Goal: Information Seeking & Learning: Learn about a topic

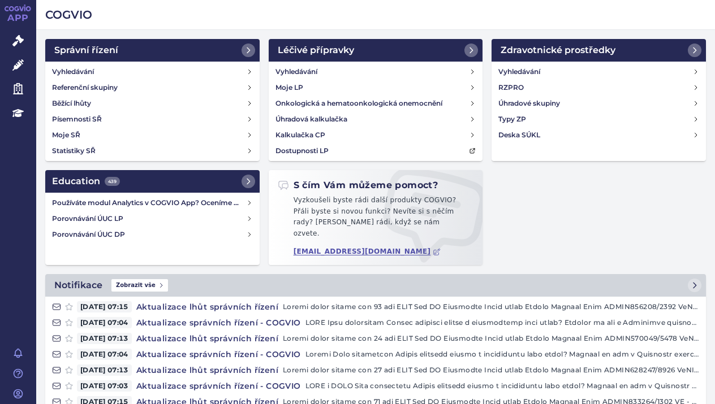
click at [79, 63] on div "Vyhledávání Referenční skupiny Běžící lhůty Písemnosti SŘ Moje SŘ Statistiky SŘ" at bounding box center [152, 112] width 214 height 100
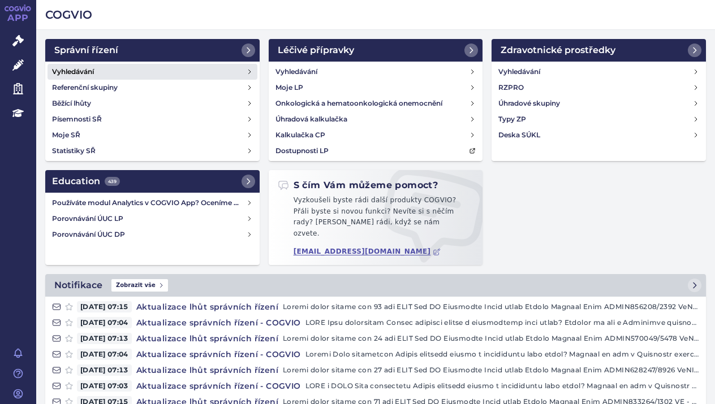
click at [81, 67] on h4 "Vyhledávání" at bounding box center [73, 71] width 42 height 11
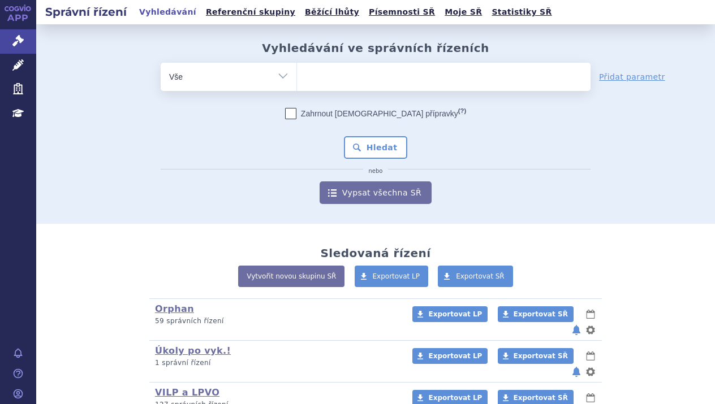
click at [329, 76] on ul at bounding box center [444, 75] width 294 height 24
click at [297, 76] on select at bounding box center [296, 76] width 1 height 28
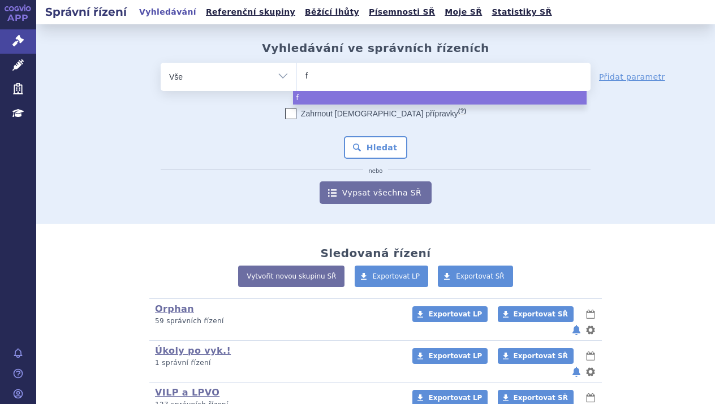
type input "fa"
type input "fab"
type input "fabh"
type input "fabha"
type input "fabhal"
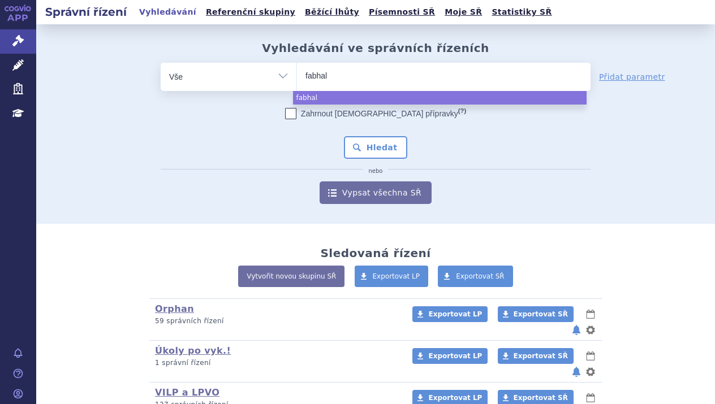
type input "fabhalt"
type input "fabhalta"
select select "fabhalta"
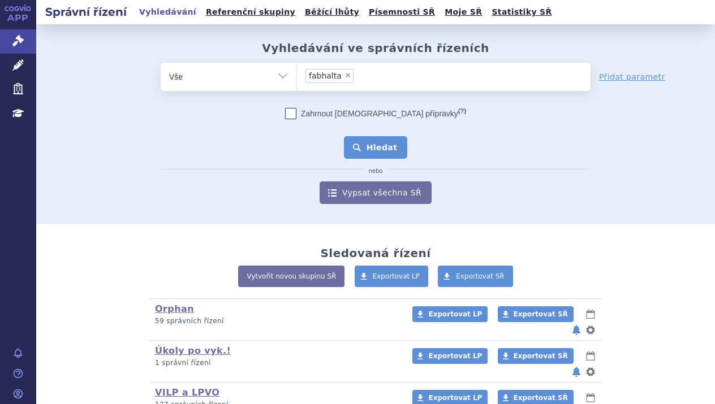
click at [361, 140] on button "Hledat" at bounding box center [376, 147] width 64 height 23
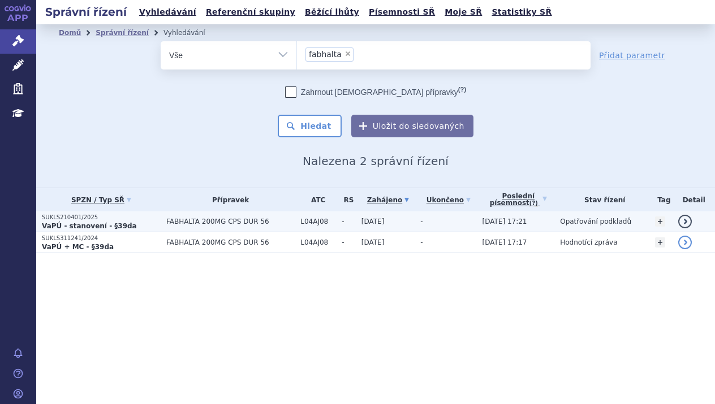
click at [149, 223] on p "VaPÚ - stanovení - §39da" at bounding box center [101, 226] width 119 height 9
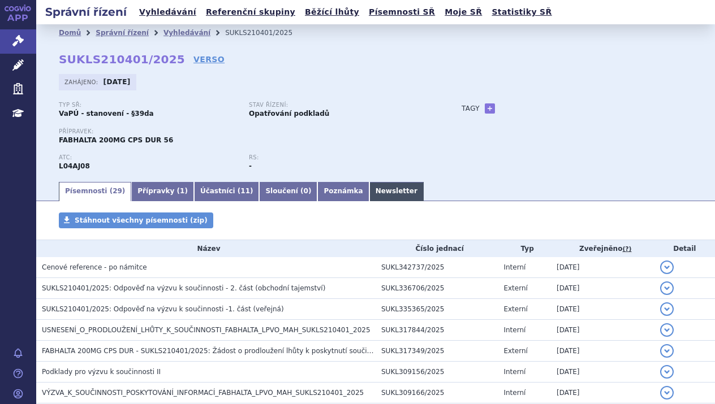
click at [369, 186] on link "Newsletter" at bounding box center [396, 191] width 54 height 19
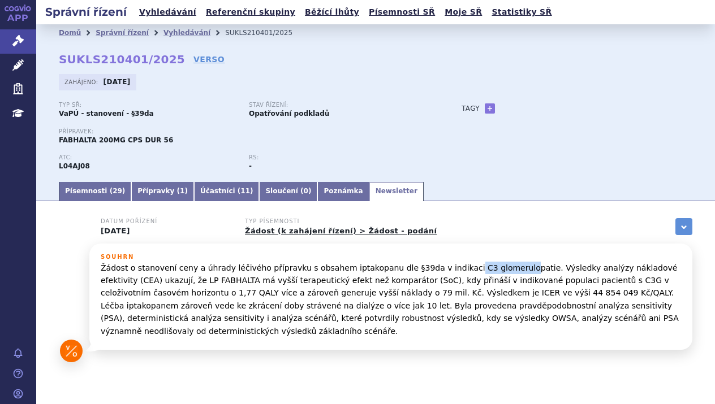
drag, startPoint x: 437, startPoint y: 267, endPoint x: 487, endPoint y: 272, distance: 50.6
click at [487, 272] on p "Žádost o stanovení ceny a úhrady léčivého přípravku s obsahem iptakopanu dle §3…" at bounding box center [391, 300] width 580 height 76
click at [475, 266] on p "Žádost o stanovení ceny a úhrady léčivého přípravku s obsahem iptakopanu dle §3…" at bounding box center [391, 300] width 580 height 76
drag, startPoint x: 438, startPoint y: 267, endPoint x: 502, endPoint y: 265, distance: 63.9
click at [502, 265] on p "Žádost o stanovení ceny a úhrady léčivého přípravku s obsahem iptakopanu dle §3…" at bounding box center [391, 300] width 580 height 76
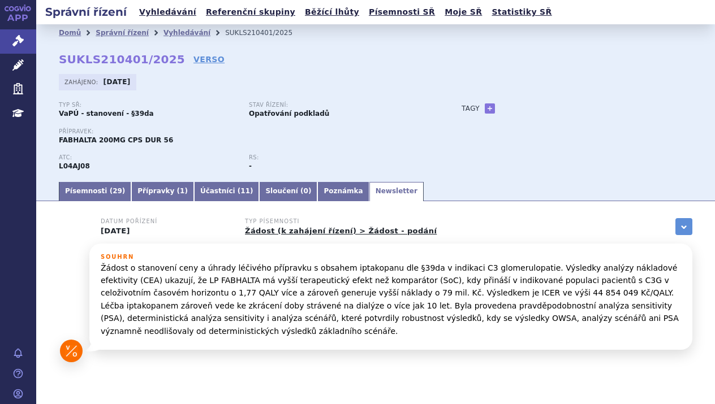
click at [445, 248] on div "Souhrn Žádost o stanovení ceny a úhrady léčivého přípravku s obsahem iptakopanu…" at bounding box center [390, 297] width 603 height 106
drag, startPoint x: 439, startPoint y: 269, endPoint x: 501, endPoint y: 269, distance: 61.1
click at [501, 269] on p "Žádost o stanovení ceny a úhrady léčivého přípravku s obsahem iptakopanu dle §3…" at bounding box center [391, 300] width 580 height 76
copy p "C3 glomerulopati"
click at [92, 192] on link "Písemnosti ( 29 )" at bounding box center [95, 191] width 72 height 19
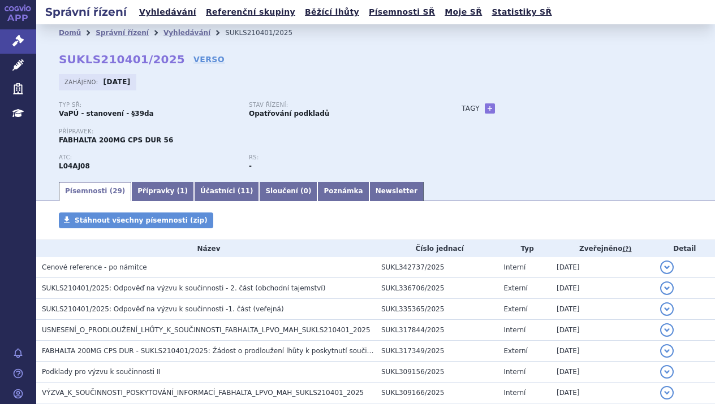
click at [376, 104] on p "Stav řízení:" at bounding box center [338, 105] width 179 height 7
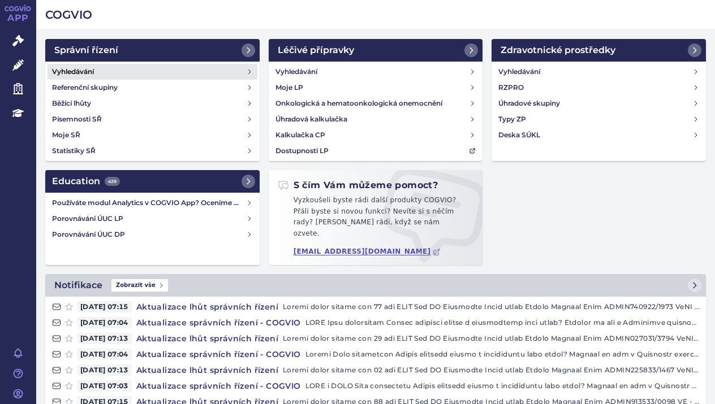
click at [114, 67] on link "Vyhledávání" at bounding box center [153, 72] width 210 height 16
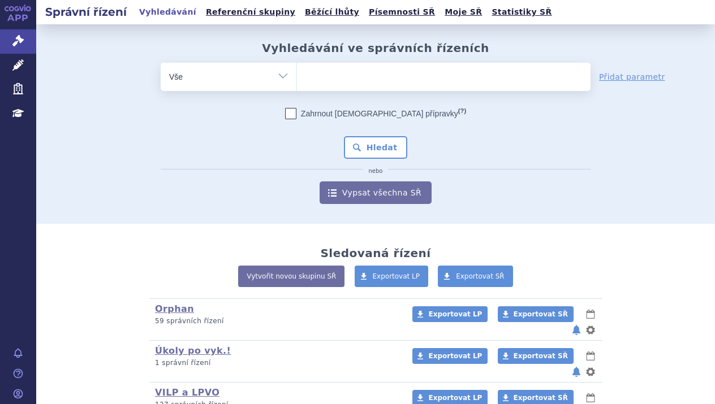
click at [356, 79] on ul at bounding box center [444, 75] width 294 height 24
click at [297, 79] on select at bounding box center [296, 76] width 1 height 28
click at [352, 71] on ul at bounding box center [444, 75] width 294 height 24
click at [297, 71] on select at bounding box center [296, 76] width 1 height 28
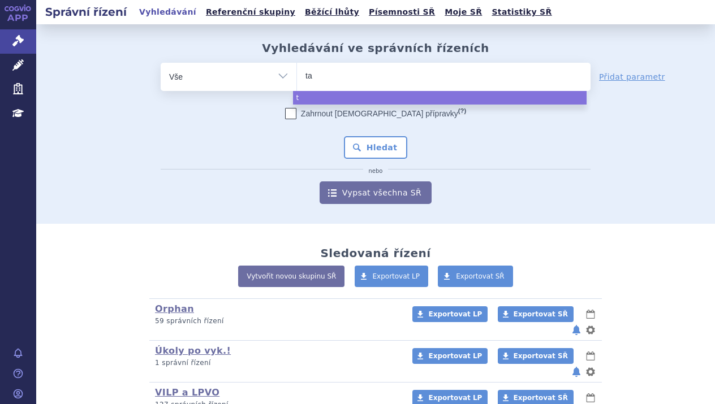
type input "tav"
type input "tavn"
type input "tavne"
type input "tavneo"
type input "tavneos"
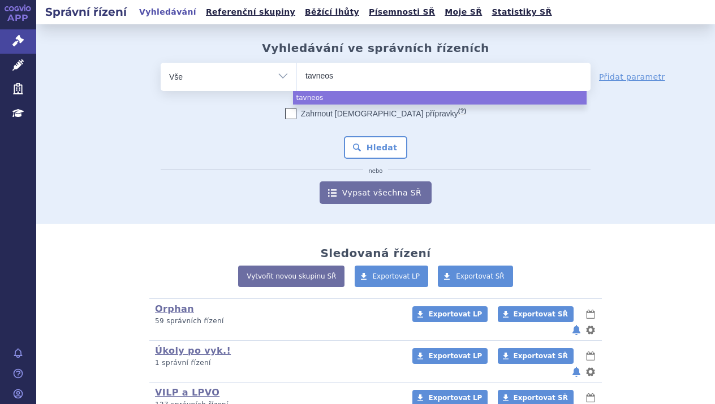
select select "tavneos"
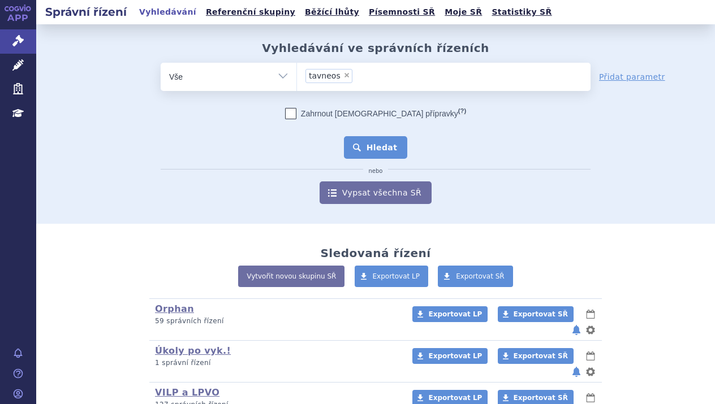
click at [390, 140] on button "Hledat" at bounding box center [376, 147] width 64 height 23
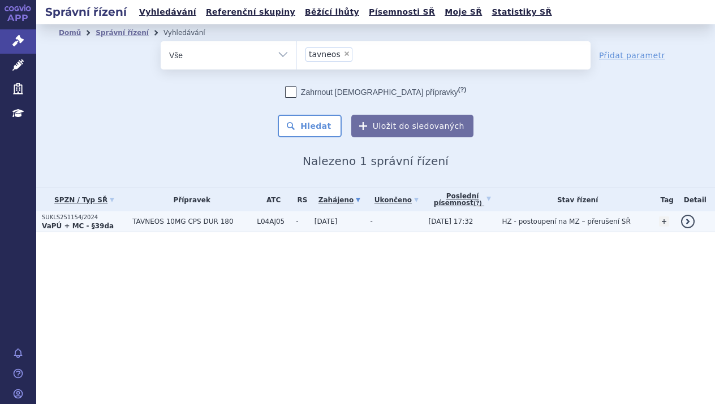
click at [199, 223] on span "TAVNEOS 10MG CPS DUR 180" at bounding box center [191, 222] width 119 height 8
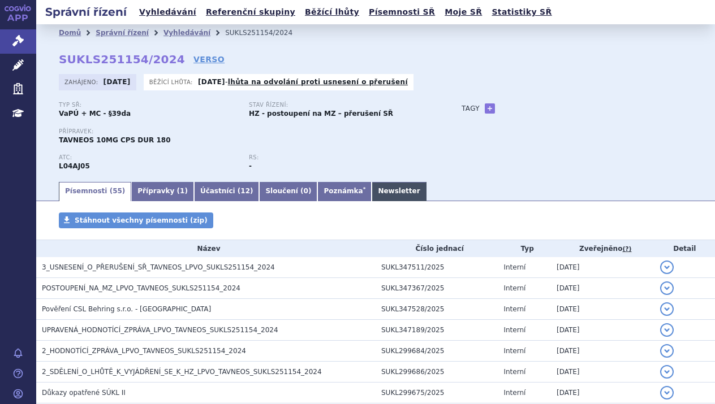
click at [372, 189] on link "Newsletter" at bounding box center [399, 191] width 54 height 19
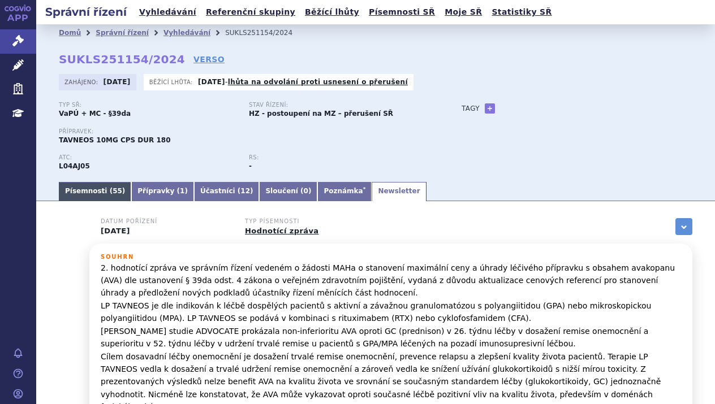
click at [97, 195] on link "Písemnosti ( 55 )" at bounding box center [95, 191] width 72 height 19
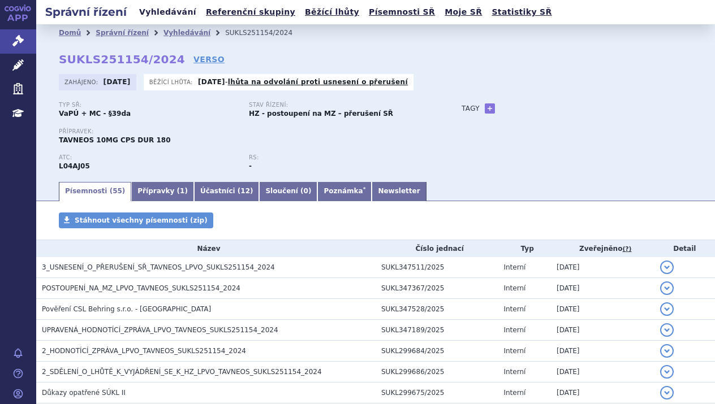
click at [171, 9] on link "Vyhledávání" at bounding box center [168, 12] width 64 height 15
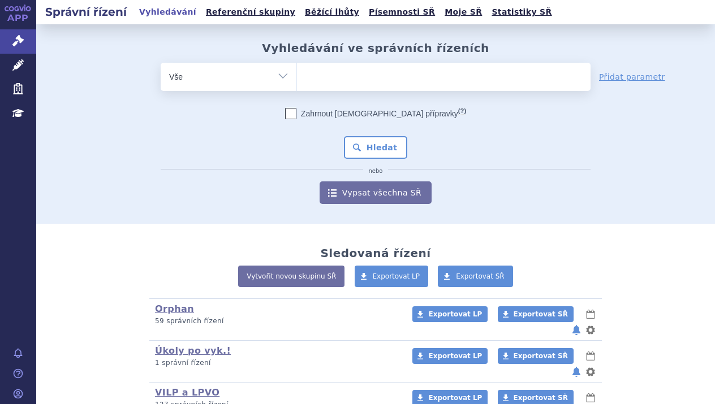
click at [332, 71] on ul at bounding box center [444, 75] width 294 height 24
click at [297, 71] on select at bounding box center [296, 76] width 1 height 28
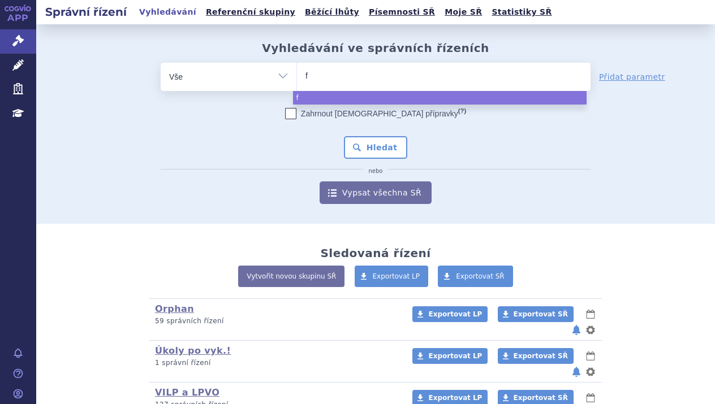
type input "fa"
type input "fab"
type input "fabh"
type input "fabha"
type input "fabhal"
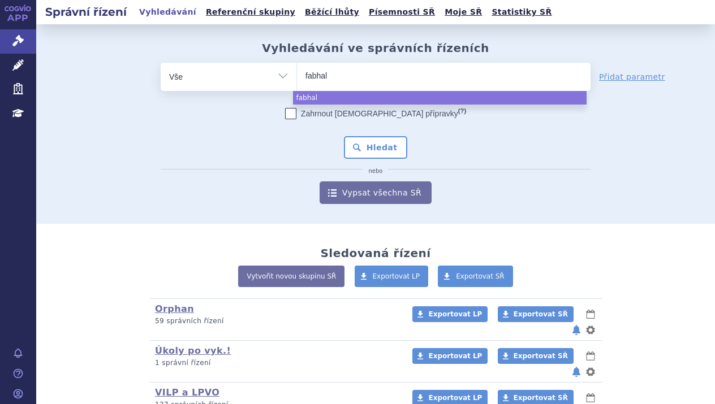
type input "fabhalt"
type input "fabhalta"
select select "fabhalta"
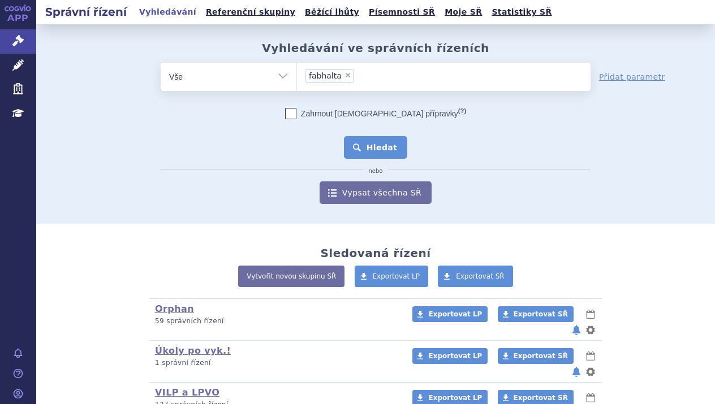
click at [380, 143] on button "Hledat" at bounding box center [376, 147] width 64 height 23
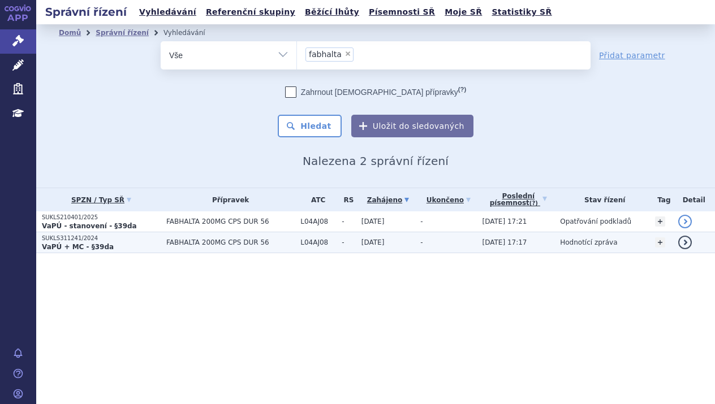
click at [88, 244] on strong "VaPÚ + MC - §39da" at bounding box center [78, 247] width 72 height 8
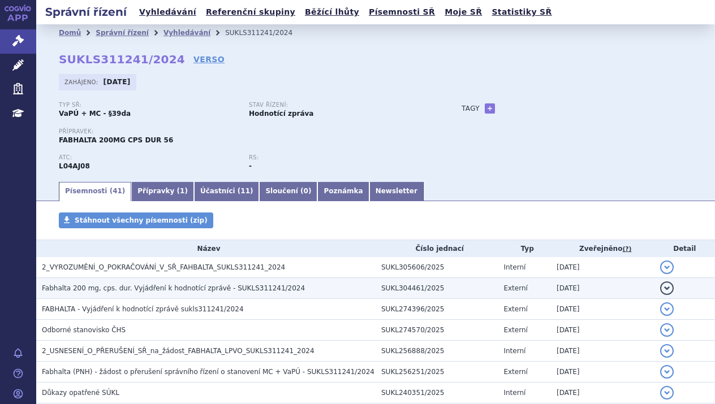
click at [169, 287] on span "Fabhalta 200 mg, cps. dur. Vyjádření k hodnotící zprávě - SUKLS311241/2024" at bounding box center [173, 288] width 263 height 8
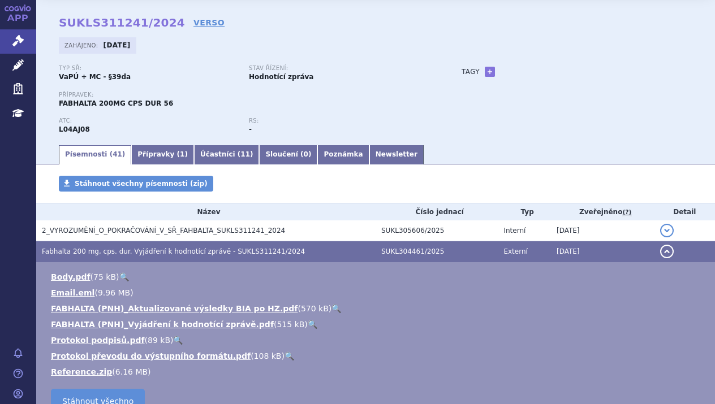
scroll to position [57, 0]
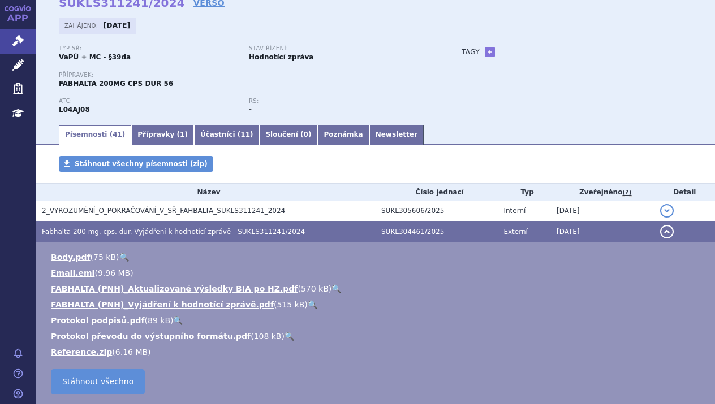
click at [331, 286] on link "🔍" at bounding box center [336, 288] width 10 height 9
click at [308, 302] on link "🔍" at bounding box center [313, 304] width 10 height 9
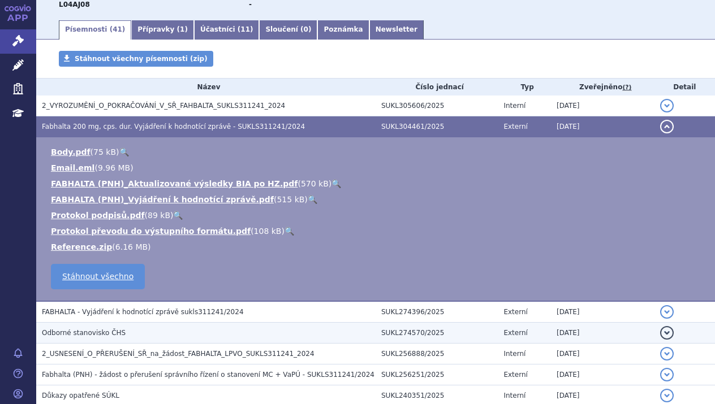
scroll to position [283, 0]
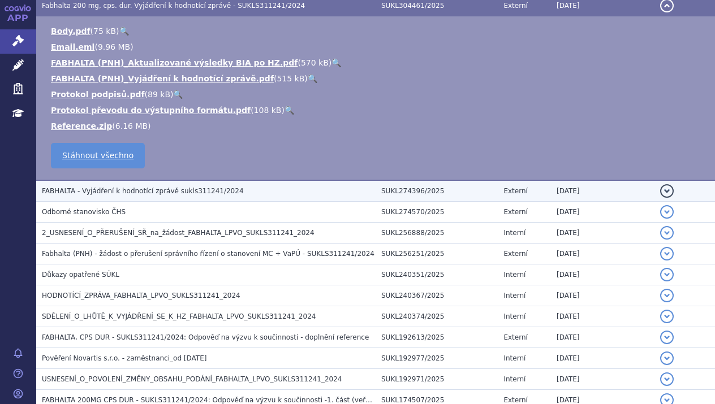
click at [175, 191] on span "FABHALTA - Vyjádření k hodnotící zprávě sukls311241/2024" at bounding box center [143, 191] width 202 height 8
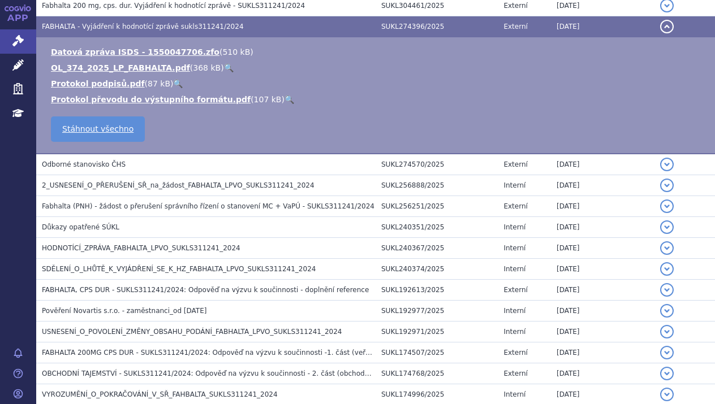
click at [224, 64] on link "🔍" at bounding box center [229, 67] width 10 height 9
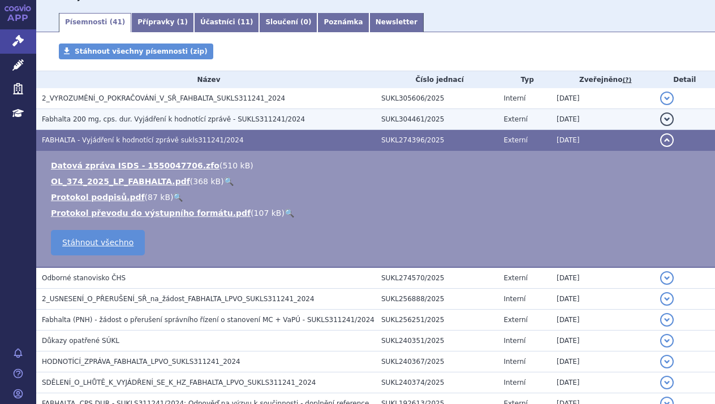
scroll to position [170, 0]
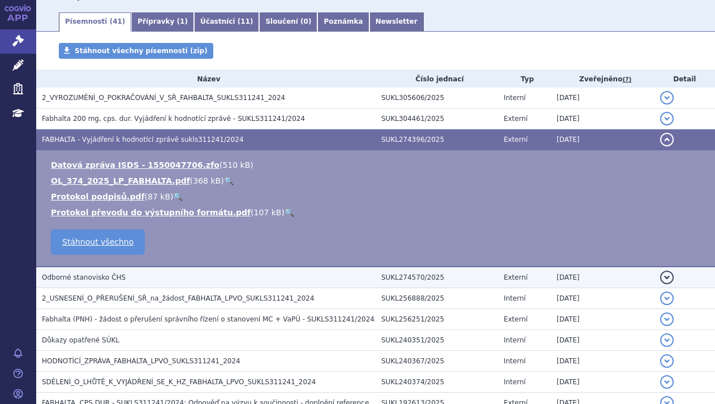
click at [105, 276] on span "Odborné stanovisko ČHS" at bounding box center [84, 278] width 84 height 8
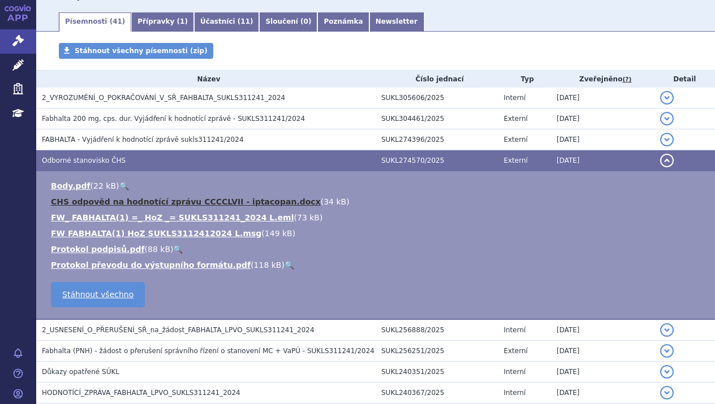
click at [202, 198] on link "CHS odpověd na hodnotící zprávu CCCCLVII - iptacopan.docx" at bounding box center [186, 201] width 270 height 9
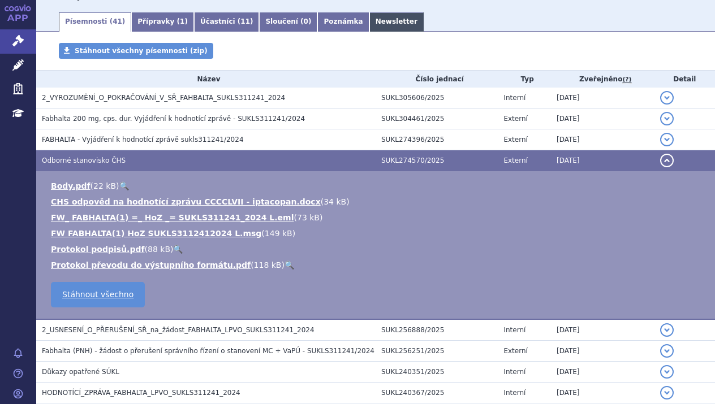
click at [369, 19] on link "Newsletter" at bounding box center [396, 21] width 54 height 19
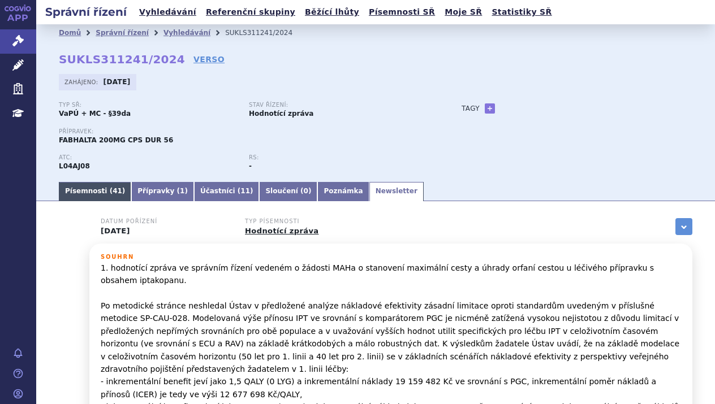
click at [113, 191] on span "41" at bounding box center [118, 191] width 10 height 8
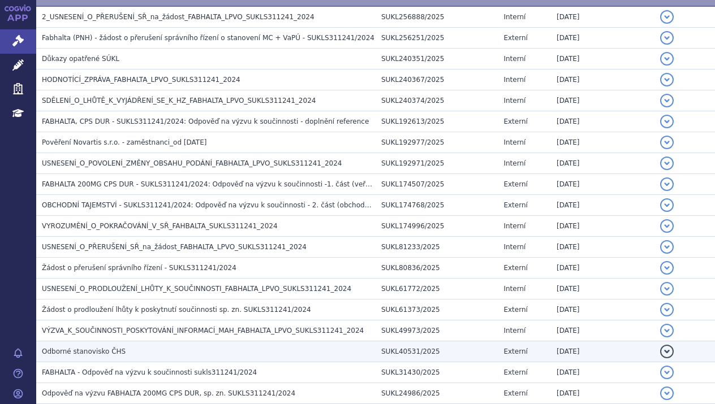
scroll to position [452, 0]
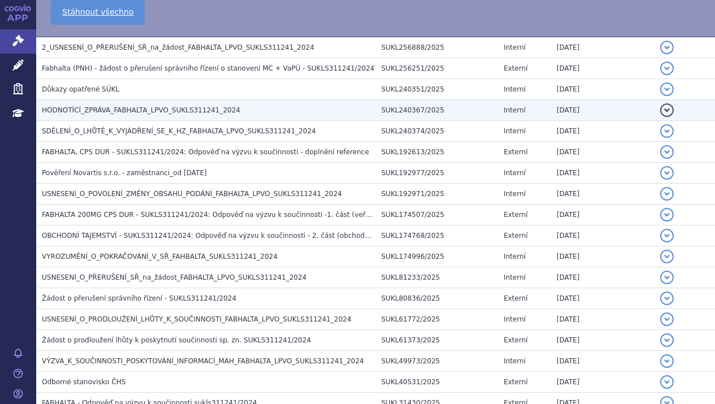
click at [174, 106] on span "HODNOTÍCÍ_ZPRÁVA_FABHALTA_LPVO_SUKLS311241_2024" at bounding box center [141, 110] width 199 height 8
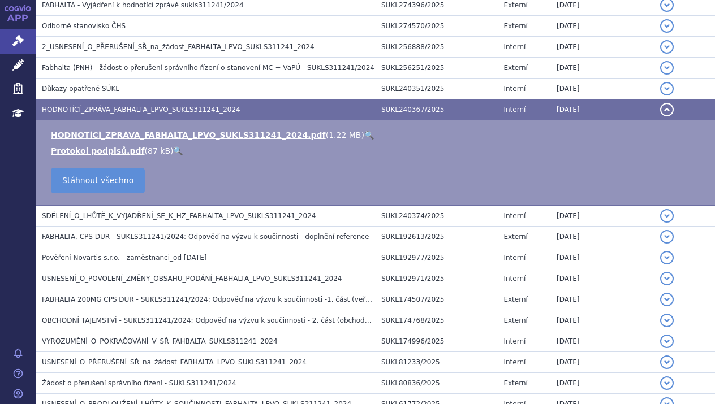
click at [364, 131] on link "🔍" at bounding box center [369, 135] width 10 height 9
